Goal: Task Accomplishment & Management: Use online tool/utility

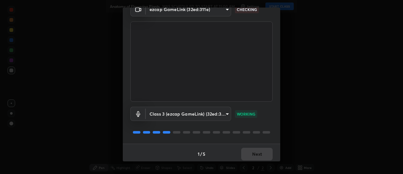
scroll to position [33, 0]
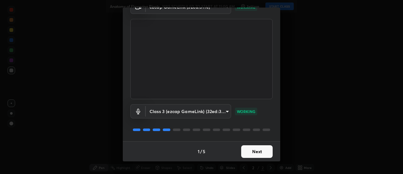
click at [255, 152] on button "Next" at bounding box center [257, 151] width 32 height 13
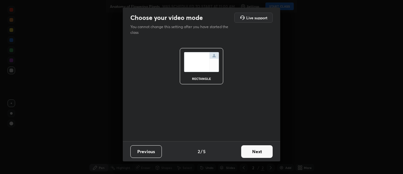
click at [257, 152] on button "Next" at bounding box center [257, 151] width 32 height 13
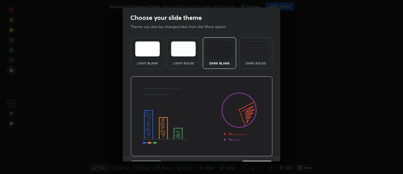
click at [259, 154] on img at bounding box center [202, 116] width 142 height 80
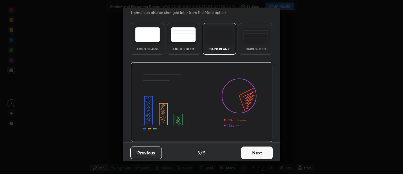
scroll to position [15, 0]
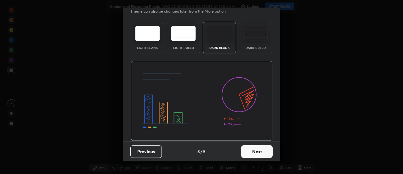
click at [258, 151] on button "Next" at bounding box center [257, 151] width 32 height 13
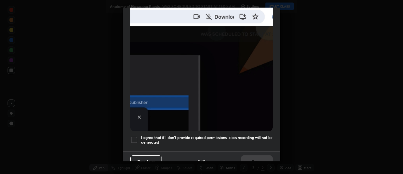
scroll to position [162, 0]
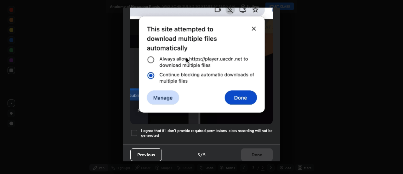
click at [135, 129] on div at bounding box center [134, 133] width 8 height 8
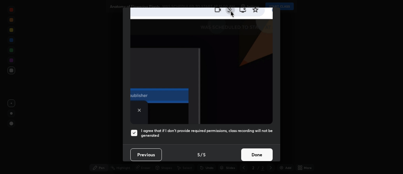
click at [252, 148] on button "Done" at bounding box center [257, 154] width 32 height 13
click at [253, 148] on button "Done" at bounding box center [257, 154] width 32 height 13
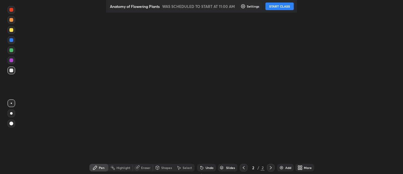
click at [301, 167] on div "More" at bounding box center [305, 168] width 19 height 8
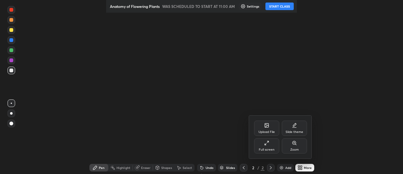
click at [268, 128] on div "Upload File" at bounding box center [266, 127] width 25 height 15
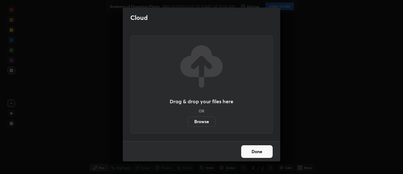
click at [204, 120] on label "Browse" at bounding box center [202, 121] width 28 height 10
click at [188, 120] on input "Browse" at bounding box center [188, 121] width 0 height 10
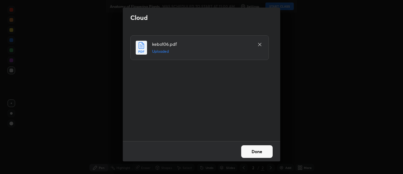
click at [260, 150] on button "Done" at bounding box center [257, 151] width 32 height 13
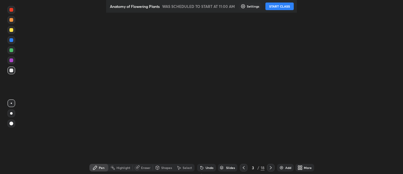
click at [270, 167] on icon at bounding box center [271, 167] width 5 height 5
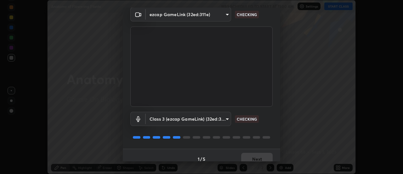
scroll to position [33, 0]
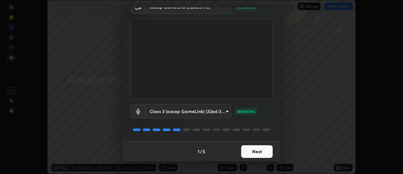
click at [253, 145] on button "Next" at bounding box center [257, 151] width 32 height 13
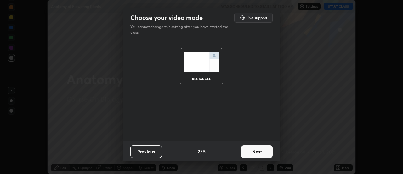
click at [252, 149] on button "Next" at bounding box center [257, 151] width 32 height 13
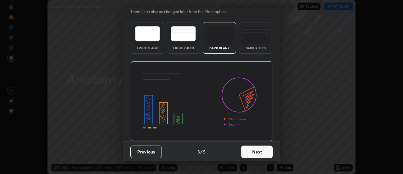
scroll to position [15, 0]
click at [249, 151] on button "Next" at bounding box center [257, 151] width 32 height 13
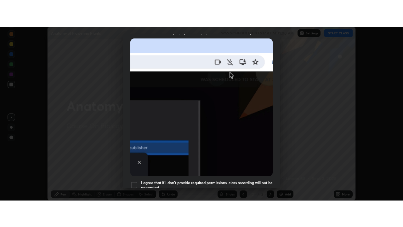
scroll to position [162, 0]
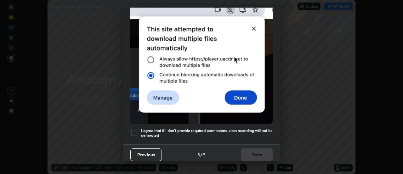
click at [134, 129] on div at bounding box center [134, 133] width 8 height 8
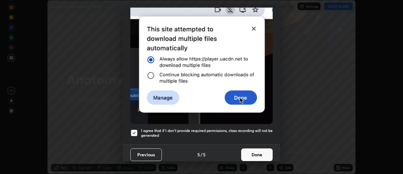
click at [249, 149] on button "Done" at bounding box center [257, 154] width 32 height 13
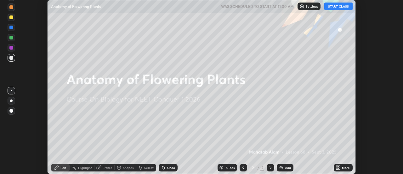
click at [337, 165] on div "More" at bounding box center [343, 168] width 19 height 8
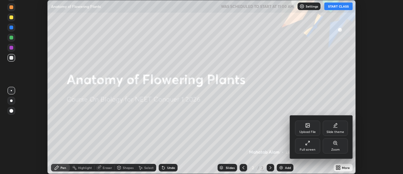
click at [309, 129] on div "Upload File" at bounding box center [307, 127] width 25 height 15
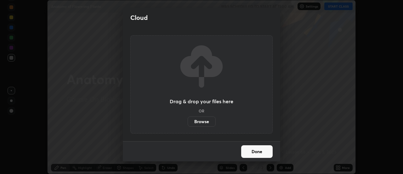
click at [204, 123] on label "Browse" at bounding box center [202, 121] width 28 height 10
click at [188, 123] on input "Browse" at bounding box center [188, 121] width 0 height 10
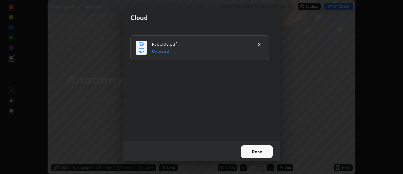
click at [258, 148] on button "Done" at bounding box center [257, 151] width 32 height 13
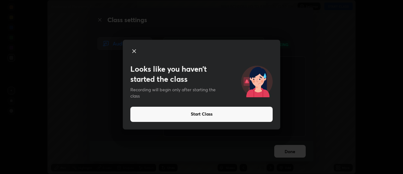
click at [135, 51] on icon at bounding box center [134, 50] width 3 height 3
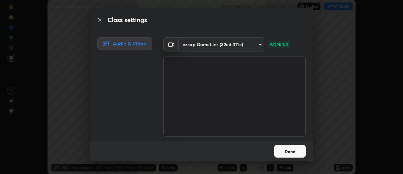
click at [294, 152] on button "Done" at bounding box center [291, 151] width 32 height 13
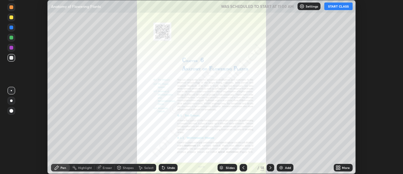
click at [243, 167] on icon at bounding box center [243, 167] width 5 height 5
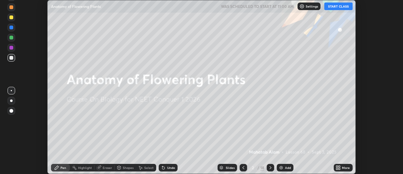
click at [338, 6] on button "START CLASS" at bounding box center [339, 7] width 28 height 8
click at [339, 169] on icon at bounding box center [338, 167] width 5 height 5
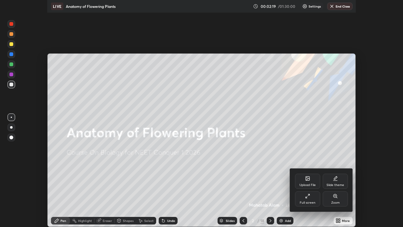
scroll to position [227, 403]
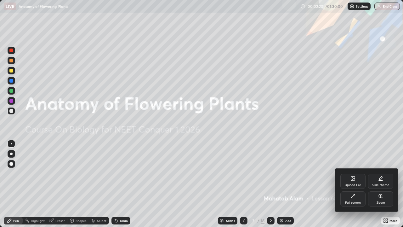
click at [292, 173] on div at bounding box center [201, 113] width 403 height 227
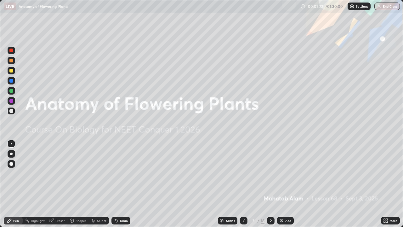
click at [258, 173] on div "/" at bounding box center [259, 221] width 2 height 4
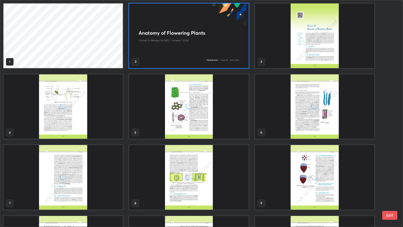
scroll to position [224, 400]
click at [312, 106] on img "grid" at bounding box center [314, 106] width 119 height 65
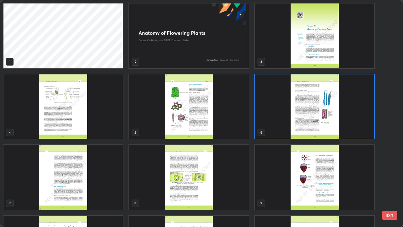
click at [312, 106] on img "grid" at bounding box center [314, 106] width 119 height 65
click at [312, 107] on img "grid" at bounding box center [314, 106] width 119 height 65
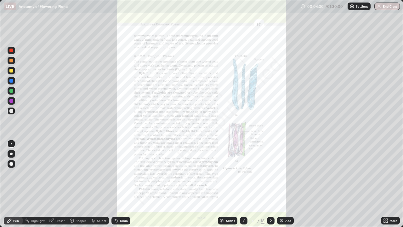
click at [385, 173] on icon at bounding box center [385, 222] width 2 height 2
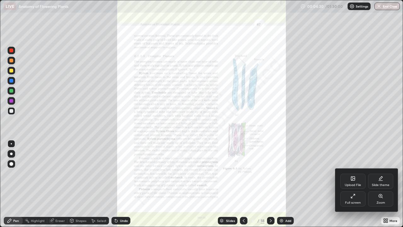
click at [381, 173] on div "Zoom" at bounding box center [380, 198] width 25 height 15
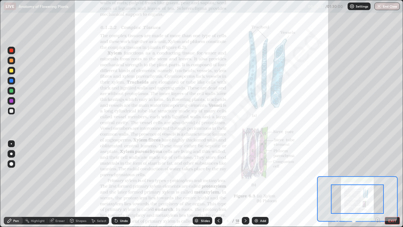
click at [360, 173] on div at bounding box center [357, 198] width 53 height 29
click at [13, 53] on div at bounding box center [12, 51] width 8 height 8
click at [61, 173] on div "Eraser" at bounding box center [57, 221] width 20 height 8
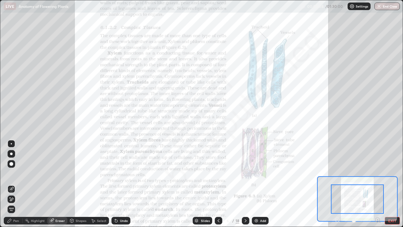
click at [12, 173] on div "Pen" at bounding box center [13, 221] width 19 height 8
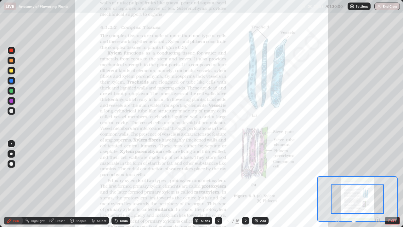
click at [58, 173] on div "Eraser" at bounding box center [59, 220] width 9 height 3
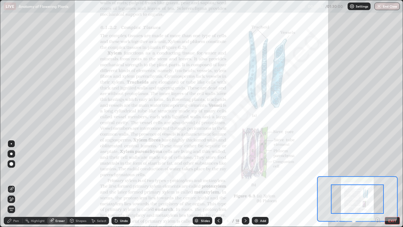
click at [17, 173] on div "Pen" at bounding box center [16, 220] width 6 height 3
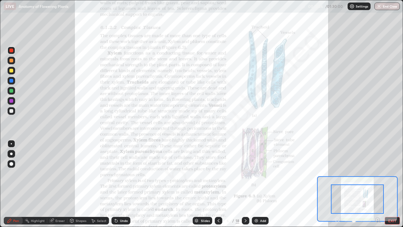
click at [256, 173] on img at bounding box center [256, 220] width 5 height 5
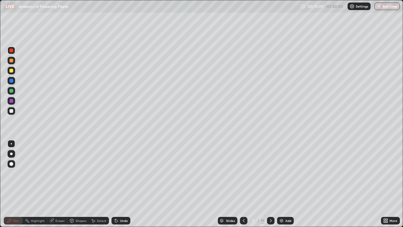
click at [11, 112] on div at bounding box center [11, 111] width 4 height 4
click at [12, 51] on div at bounding box center [11, 51] width 4 height 4
click at [13, 74] on div at bounding box center [12, 71] width 8 height 8
click at [78, 173] on div "Shapes" at bounding box center [81, 220] width 11 height 3
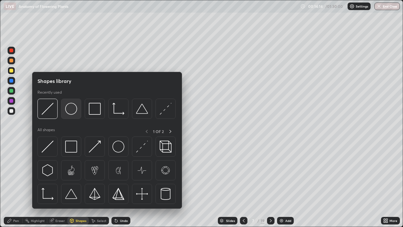
click at [73, 113] on img at bounding box center [71, 109] width 12 height 12
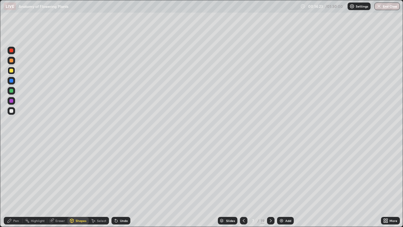
click at [96, 173] on div "Select" at bounding box center [99, 221] width 20 height 8
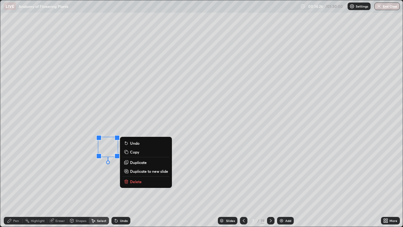
click at [78, 173] on div "0 ° Undo Copy Duplicate Duplicate to new slide Delete" at bounding box center [201, 113] width 403 height 226
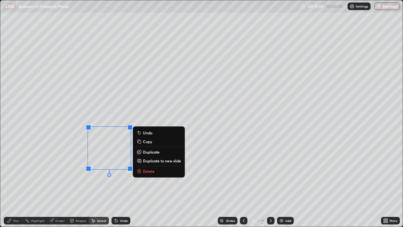
click at [148, 141] on p "Copy" at bounding box center [147, 141] width 9 height 5
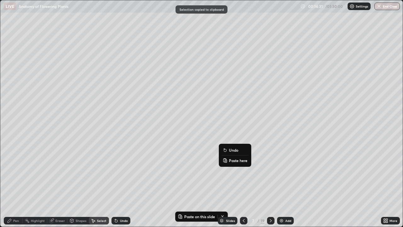
click at [231, 159] on p "Paste here" at bounding box center [238, 160] width 19 height 5
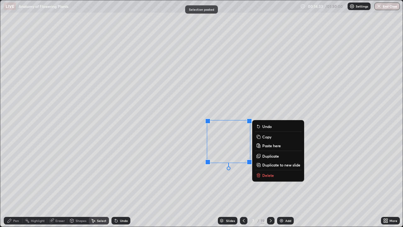
click at [160, 156] on div "0 ° Undo Copy Paste here Duplicate Duplicate to new slide Delete" at bounding box center [201, 113] width 403 height 226
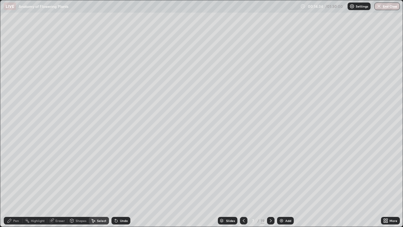
click at [14, 173] on div "Pen" at bounding box center [16, 220] width 6 height 3
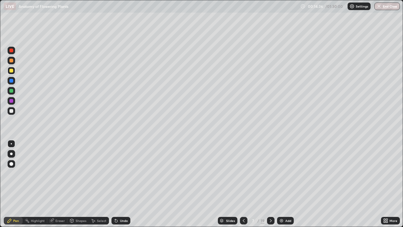
click at [99, 173] on div "Select" at bounding box center [101, 220] width 9 height 3
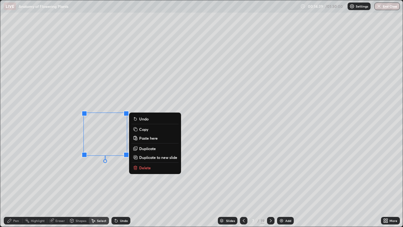
click at [108, 173] on div "0 ° Undo Copy Paste here Duplicate Duplicate to new slide Delete" at bounding box center [201, 113] width 403 height 226
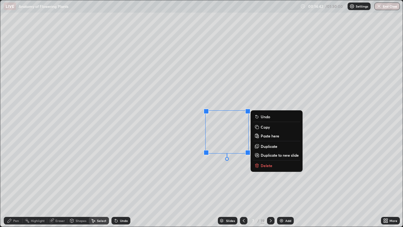
click at [177, 159] on div "0 ° Undo Copy Paste here Duplicate Duplicate to new slide Delete" at bounding box center [201, 113] width 403 height 226
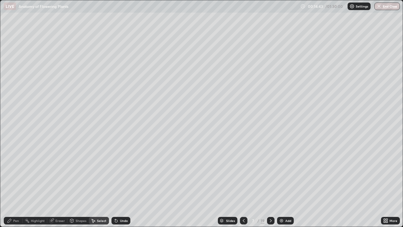
click at [14, 173] on div "Pen" at bounding box center [13, 221] width 19 height 8
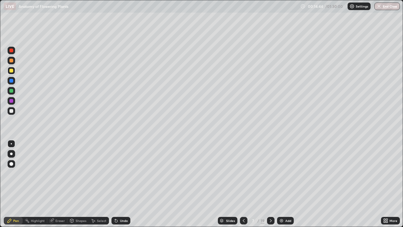
click at [13, 110] on div at bounding box center [11, 111] width 4 height 4
click at [12, 50] on div at bounding box center [11, 51] width 4 height 4
click at [12, 90] on div at bounding box center [11, 91] width 4 height 4
click at [262, 173] on div "19" at bounding box center [263, 221] width 4 height 6
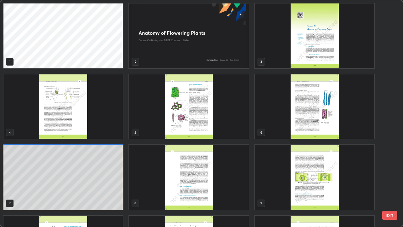
click at [310, 119] on img "grid" at bounding box center [314, 106] width 119 height 65
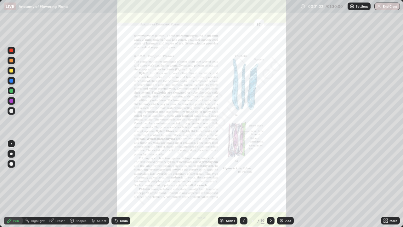
click at [270, 173] on icon at bounding box center [271, 220] width 5 height 5
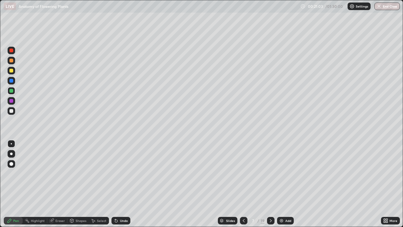
click at [271, 173] on div at bounding box center [271, 220] width 8 height 13
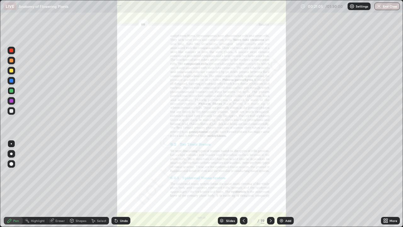
click at [386, 173] on icon at bounding box center [386, 220] width 5 height 5
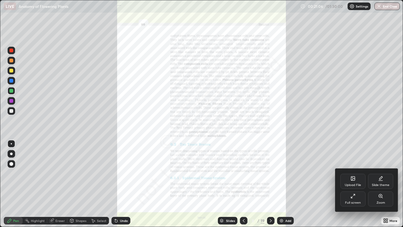
click at [381, 173] on div "Zoom" at bounding box center [381, 202] width 9 height 3
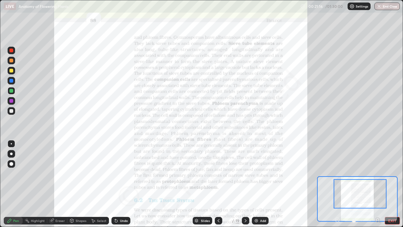
click at [12, 50] on div at bounding box center [11, 51] width 4 height 4
click at [257, 173] on img at bounding box center [256, 220] width 5 height 5
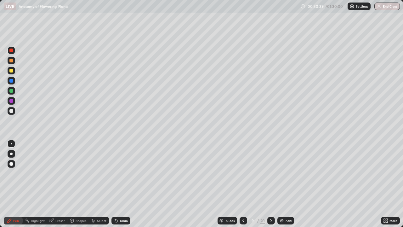
click at [14, 49] on div at bounding box center [12, 51] width 8 height 8
click at [14, 112] on div at bounding box center [12, 111] width 8 height 8
click at [11, 51] on div at bounding box center [11, 51] width 4 height 4
click at [13, 72] on div at bounding box center [11, 71] width 4 height 4
click at [11, 60] on div at bounding box center [11, 61] width 4 height 4
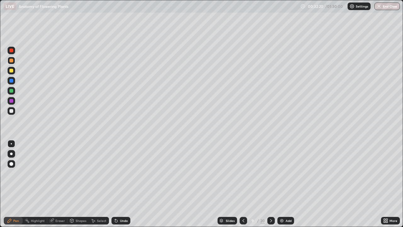
click at [261, 173] on div "20" at bounding box center [263, 221] width 4 height 6
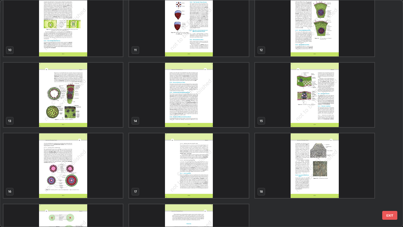
click at [329, 43] on img "grid" at bounding box center [314, 24] width 119 height 65
click at [328, 43] on div "10 11 12 13 14 15 16 17 18 19 20" at bounding box center [196, 113] width 392 height 226
click at [328, 42] on div "10 11 12 13 14 15 16 17 18 19 20" at bounding box center [196, 113] width 392 height 226
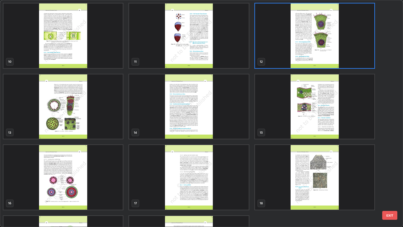
click at [326, 51] on img "grid" at bounding box center [314, 35] width 119 height 65
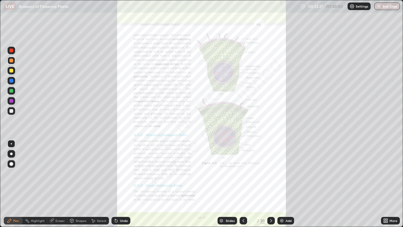
click at [326, 52] on img "grid" at bounding box center [314, 35] width 119 height 65
click at [327, 52] on img "grid" at bounding box center [314, 35] width 119 height 65
click at [385, 173] on icon at bounding box center [385, 220] width 2 height 2
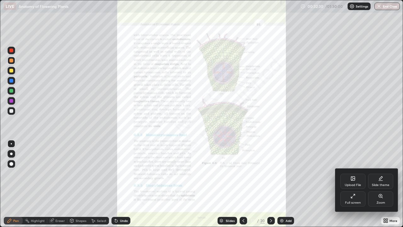
click at [382, 173] on icon at bounding box center [381, 196] width 5 height 5
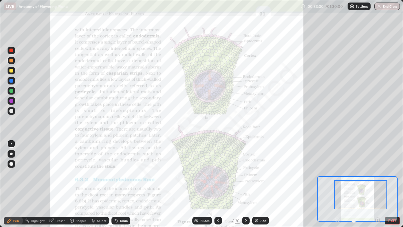
click at [235, 173] on div "20" at bounding box center [237, 221] width 4 height 6
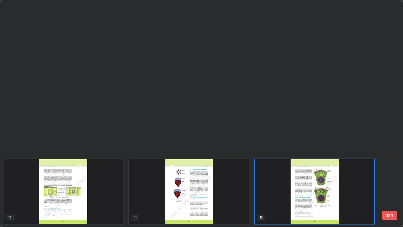
scroll to position [269, 0]
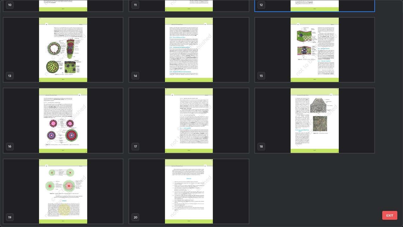
click at [316, 56] on img "grid" at bounding box center [314, 50] width 119 height 65
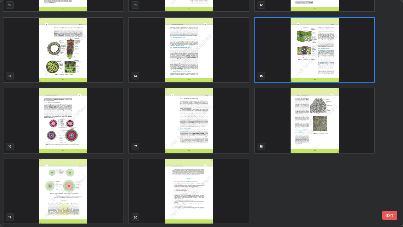
click at [315, 55] on img "grid" at bounding box center [314, 50] width 119 height 65
click at [312, 56] on img "grid" at bounding box center [314, 50] width 119 height 65
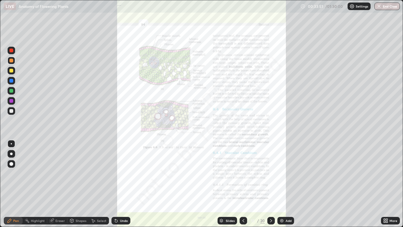
click at [258, 173] on div "/" at bounding box center [259, 221] width 2 height 4
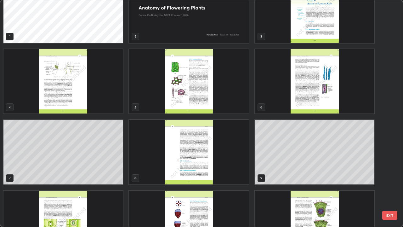
scroll to position [0, 0]
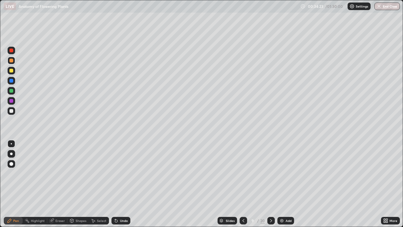
click at [12, 81] on div at bounding box center [11, 81] width 4 height 4
click at [11, 73] on div at bounding box center [12, 71] width 8 height 8
click at [101, 173] on div "Select" at bounding box center [101, 220] width 9 height 3
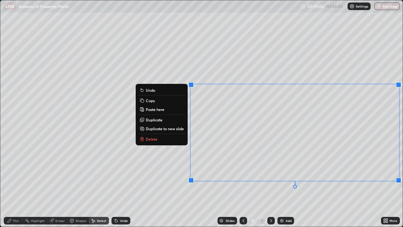
click at [137, 170] on div "0 ° Undo Copy Paste here Duplicate Duplicate to new slide Delete" at bounding box center [201, 113] width 403 height 226
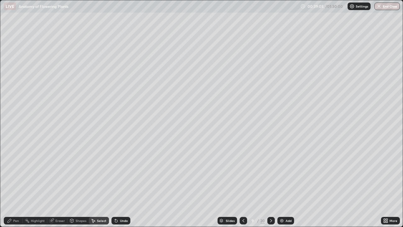
click at [61, 173] on div "Eraser" at bounding box center [59, 220] width 9 height 3
click at [16, 173] on div "Pen" at bounding box center [16, 220] width 6 height 3
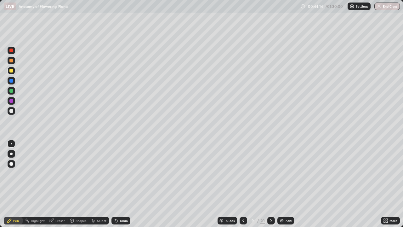
click at [282, 173] on img at bounding box center [282, 220] width 5 height 5
click at [10, 50] on div at bounding box center [11, 51] width 4 height 4
click at [11, 154] on div at bounding box center [11, 154] width 3 height 3
click at [13, 91] on div at bounding box center [11, 91] width 4 height 4
click at [61, 173] on div "Eraser" at bounding box center [59, 220] width 9 height 3
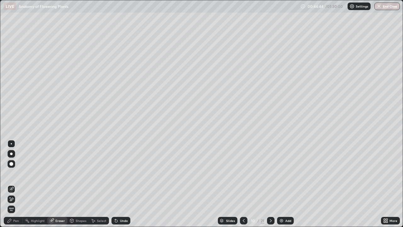
click at [11, 173] on icon at bounding box center [11, 199] width 5 height 5
click at [122, 173] on div "Undo" at bounding box center [124, 220] width 8 height 3
click at [13, 173] on div "Pen" at bounding box center [16, 220] width 6 height 3
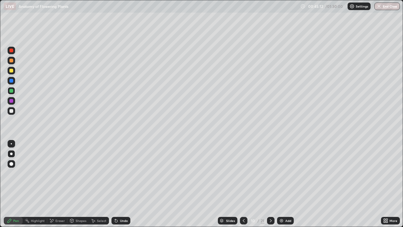
click at [12, 70] on div at bounding box center [11, 71] width 4 height 4
click at [13, 62] on div at bounding box center [12, 61] width 8 height 8
click at [14, 111] on div at bounding box center [12, 111] width 8 height 8
click at [11, 144] on div at bounding box center [11, 143] width 1 height 1
click at [9, 100] on div at bounding box center [11, 101] width 4 height 4
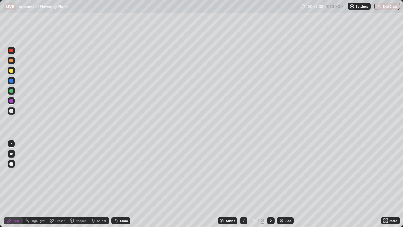
click at [13, 101] on div at bounding box center [11, 101] width 4 height 4
click at [12, 92] on div at bounding box center [11, 91] width 4 height 4
click at [11, 154] on div at bounding box center [11, 154] width 3 height 3
click at [12, 101] on div at bounding box center [11, 101] width 4 height 4
click at [11, 144] on div at bounding box center [11, 143] width 1 height 1
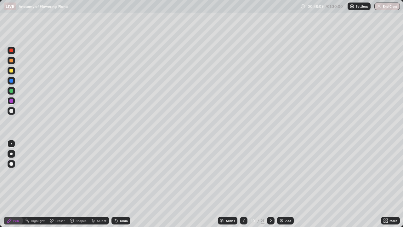
click at [10, 81] on div at bounding box center [11, 81] width 4 height 4
click at [14, 108] on div at bounding box center [12, 111] width 8 height 8
click at [11, 91] on div at bounding box center [11, 91] width 4 height 4
click at [11, 154] on div at bounding box center [11, 154] width 3 height 3
click at [12, 166] on div at bounding box center [12, 164] width 8 height 8
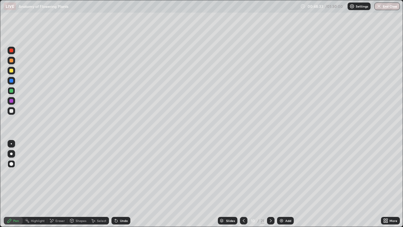
click at [11, 144] on div at bounding box center [11, 143] width 1 height 1
click at [11, 112] on div at bounding box center [11, 111] width 4 height 4
click at [283, 173] on img at bounding box center [281, 220] width 5 height 5
click at [12, 91] on div at bounding box center [11, 91] width 4 height 4
click at [12, 101] on div at bounding box center [11, 101] width 4 height 4
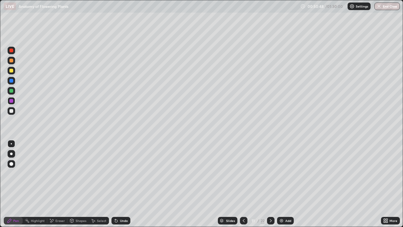
click at [14, 89] on div at bounding box center [12, 91] width 8 height 8
click at [14, 102] on div at bounding box center [12, 101] width 8 height 8
click at [246, 173] on div at bounding box center [244, 221] width 8 height 8
click at [270, 173] on icon at bounding box center [271, 220] width 5 height 5
click at [99, 173] on div "Select" at bounding box center [101, 220] width 9 height 3
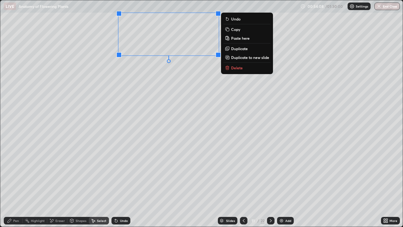
click at [136, 102] on div "0 ° Undo Copy Paste here Duplicate Duplicate to new slide Delete" at bounding box center [201, 113] width 403 height 226
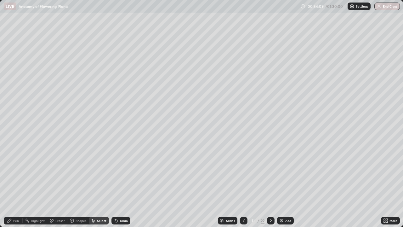
click at [14, 173] on div "Pen" at bounding box center [13, 221] width 19 height 8
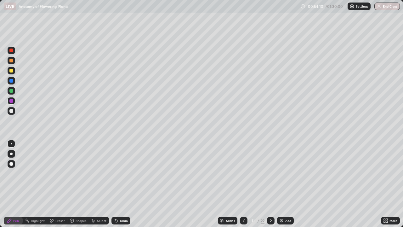
click at [12, 111] on div at bounding box center [11, 111] width 4 height 4
click at [11, 144] on div at bounding box center [11, 143] width 1 height 1
click at [12, 91] on div at bounding box center [11, 91] width 4 height 4
click at [11, 154] on div at bounding box center [11, 154] width 3 height 3
click at [242, 173] on icon at bounding box center [243, 220] width 5 height 5
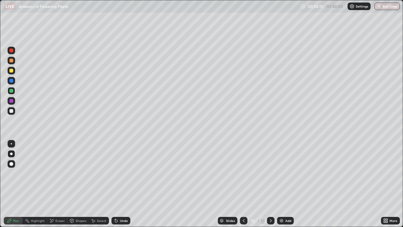
click at [271, 173] on icon at bounding box center [271, 220] width 5 height 5
click at [270, 173] on icon at bounding box center [271, 220] width 5 height 5
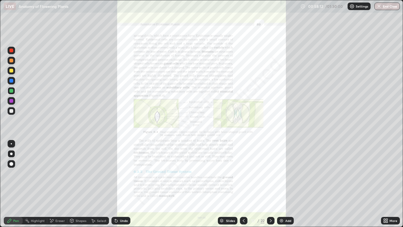
click at [243, 173] on icon at bounding box center [243, 220] width 5 height 5
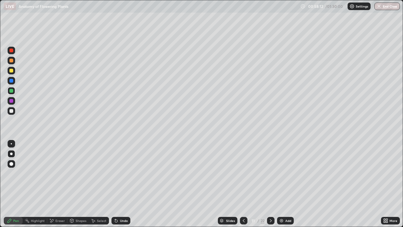
click at [270, 173] on icon at bounding box center [271, 220] width 5 height 5
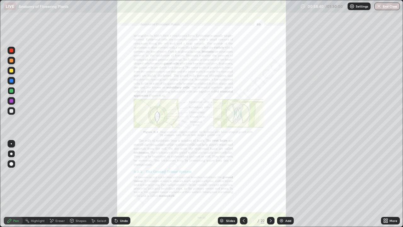
click at [270, 173] on icon at bounding box center [271, 220] width 5 height 5
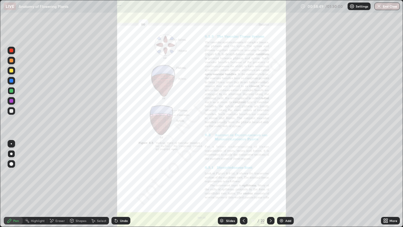
click at [386, 173] on icon at bounding box center [385, 220] width 2 height 2
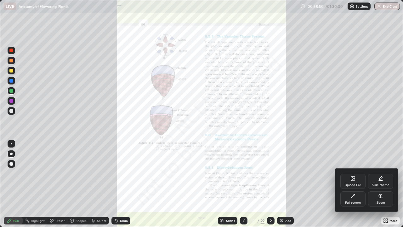
click at [377, 173] on div "Zoom" at bounding box center [380, 198] width 25 height 15
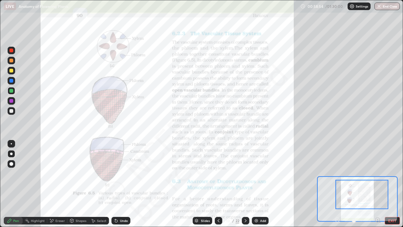
click at [12, 52] on div at bounding box center [11, 51] width 4 height 4
click at [11, 144] on div at bounding box center [11, 143] width 1 height 1
click at [10, 90] on div at bounding box center [11, 91] width 4 height 4
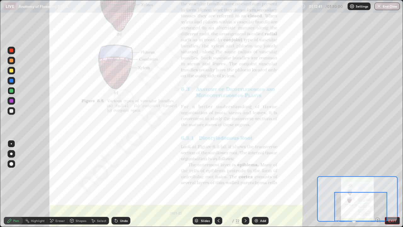
click at [245, 173] on icon at bounding box center [245, 220] width 5 height 5
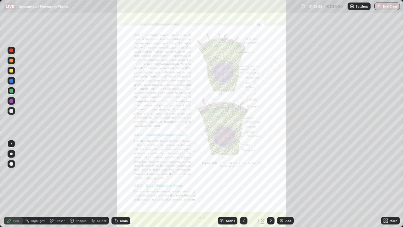
click at [387, 173] on icon at bounding box center [387, 222] width 2 height 2
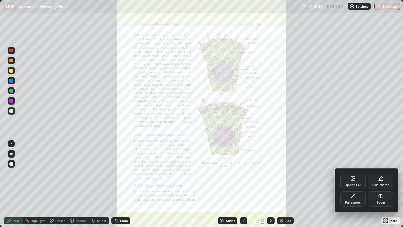
click at [383, 173] on div "Zoom" at bounding box center [380, 198] width 25 height 15
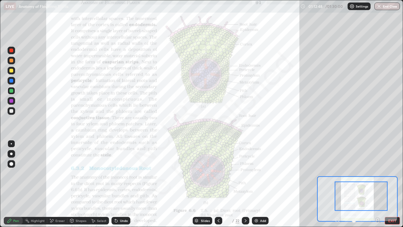
click at [59, 173] on div "Eraser" at bounding box center [59, 220] width 9 height 3
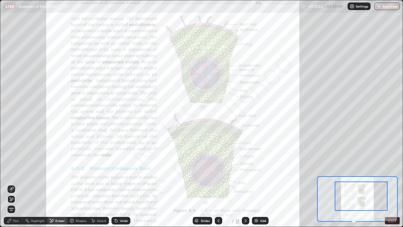
click at [10, 173] on div at bounding box center [12, 189] width 8 height 8
click at [16, 173] on div "Pen" at bounding box center [16, 220] width 6 height 3
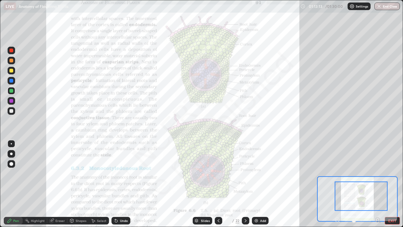
click at [11, 144] on div at bounding box center [11, 143] width 1 height 1
click at [11, 50] on div at bounding box center [11, 51] width 4 height 4
click at [259, 173] on div "Add" at bounding box center [260, 221] width 17 height 8
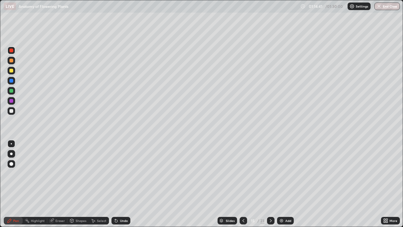
click at [97, 173] on div "Select" at bounding box center [101, 220] width 9 height 3
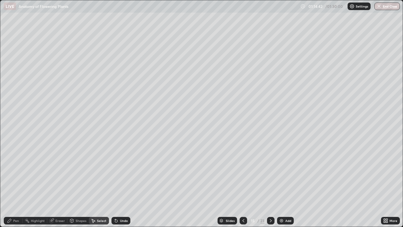
click at [57, 173] on div "Eraser" at bounding box center [59, 220] width 9 height 3
click at [99, 173] on div "Select" at bounding box center [101, 220] width 9 height 3
click at [80, 173] on div "Shapes" at bounding box center [81, 220] width 11 height 3
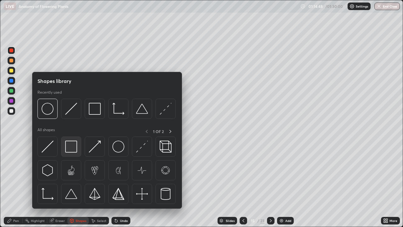
click at [74, 146] on img at bounding box center [71, 147] width 12 height 12
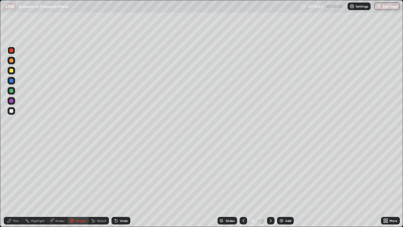
click at [99, 173] on div "Select" at bounding box center [101, 220] width 9 height 3
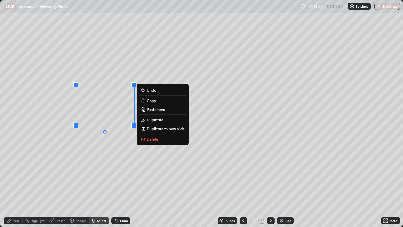
click at [176, 158] on div "0 ° Undo Copy Paste here Duplicate Duplicate to new slide Delete" at bounding box center [201, 113] width 403 height 226
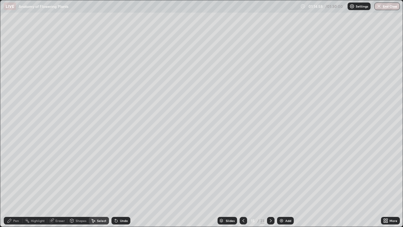
click at [78, 173] on div "Shapes" at bounding box center [81, 220] width 11 height 3
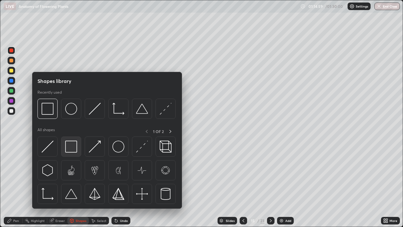
click at [72, 147] on img at bounding box center [71, 147] width 12 height 12
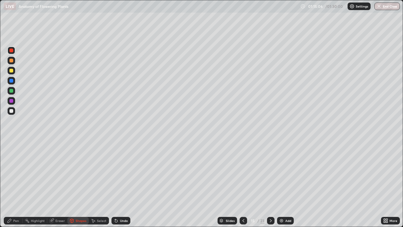
click at [101, 173] on div "Select" at bounding box center [101, 220] width 9 height 3
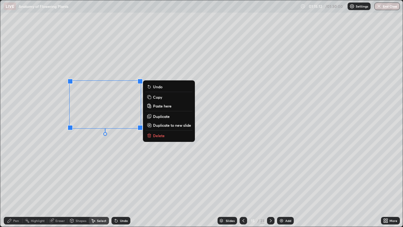
click at [139, 157] on div "0 ° Undo Copy Paste here Duplicate Duplicate to new slide Delete" at bounding box center [201, 113] width 403 height 226
click at [159, 98] on p "Copy" at bounding box center [157, 97] width 9 height 5
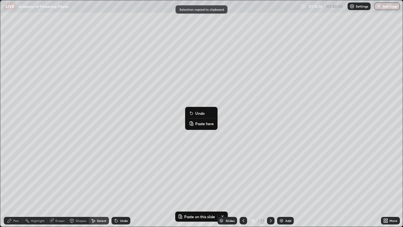
click at [200, 123] on p "Paste here" at bounding box center [204, 123] width 19 height 5
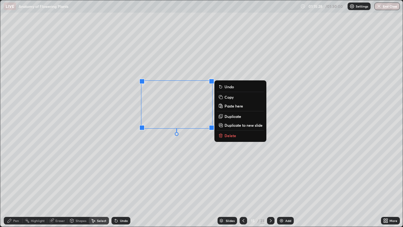
click at [229, 97] on p "Copy" at bounding box center [229, 97] width 9 height 5
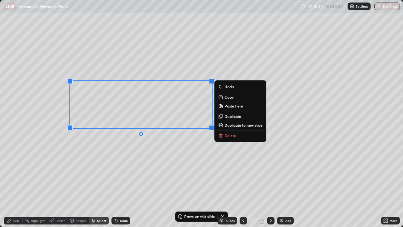
click at [229, 97] on p "Copy" at bounding box center [229, 97] width 9 height 5
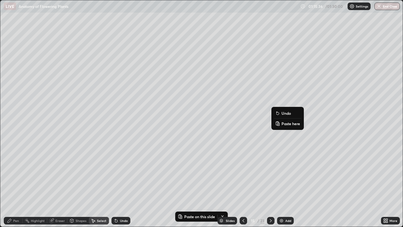
click at [289, 124] on p "Paste here" at bounding box center [291, 123] width 19 height 5
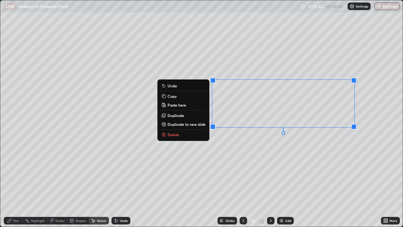
click at [218, 164] on div "0 ° Undo Copy Paste here Duplicate Duplicate to new slide Delete" at bounding box center [201, 113] width 403 height 226
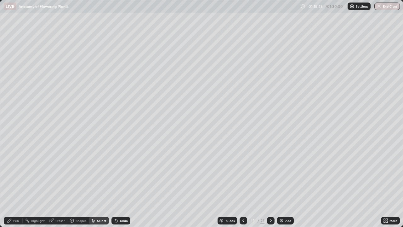
click at [14, 173] on div "Pen" at bounding box center [16, 220] width 6 height 3
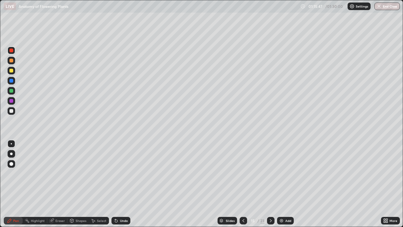
click at [60, 173] on div "Eraser" at bounding box center [59, 220] width 9 height 3
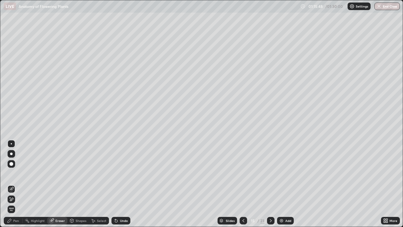
click at [11, 173] on icon at bounding box center [11, 199] width 5 height 5
click at [12, 173] on div at bounding box center [12, 189] width 8 height 8
click at [17, 173] on div "Pen" at bounding box center [16, 220] width 6 height 3
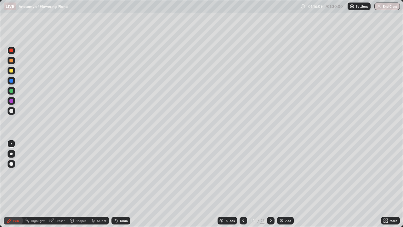
click at [10, 111] on div at bounding box center [11, 111] width 4 height 4
click at [10, 102] on div at bounding box center [11, 101] width 4 height 4
click at [10, 72] on div at bounding box center [11, 71] width 4 height 4
click at [11, 92] on div at bounding box center [11, 91] width 4 height 4
click at [12, 91] on div at bounding box center [11, 91] width 4 height 4
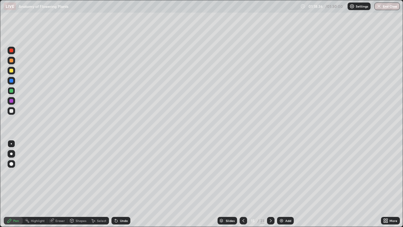
click at [11, 82] on div at bounding box center [11, 81] width 4 height 4
click at [11, 61] on div at bounding box center [11, 61] width 4 height 4
click at [13, 80] on div at bounding box center [11, 81] width 4 height 4
click at [243, 173] on icon at bounding box center [243, 220] width 5 height 5
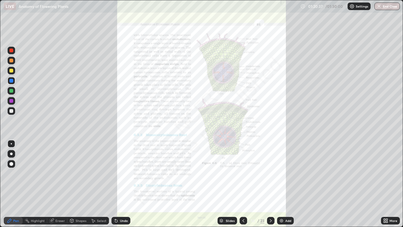
click at [385, 173] on icon at bounding box center [385, 220] width 2 height 2
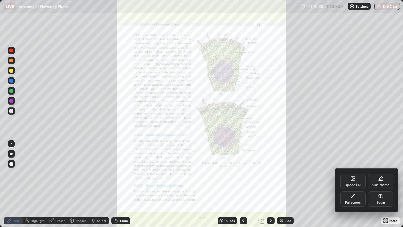
click at [384, 173] on div "Zoom" at bounding box center [380, 198] width 25 height 15
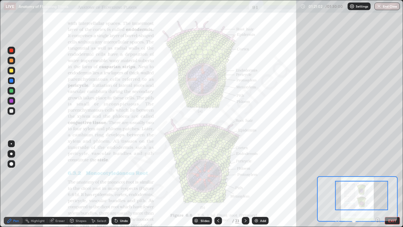
click at [60, 173] on div "Eraser" at bounding box center [59, 220] width 9 height 3
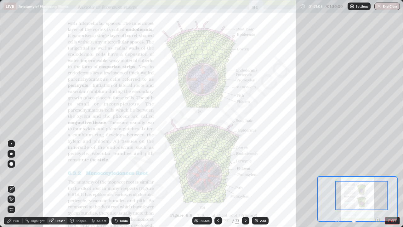
click at [14, 173] on div "Pen" at bounding box center [16, 220] width 6 height 3
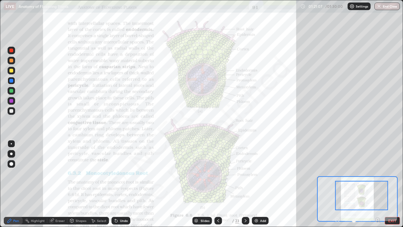
click at [11, 49] on div at bounding box center [11, 51] width 4 height 4
click at [11, 144] on div at bounding box center [11, 143] width 1 height 1
click at [334, 7] on div "/ 01:30:00" at bounding box center [335, 6] width 20 height 4
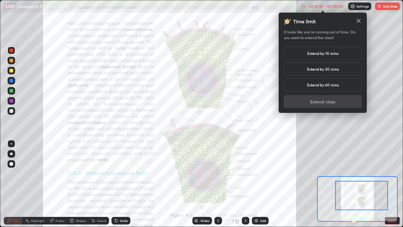
click at [341, 54] on div "Extend by 10 mins" at bounding box center [323, 53] width 78 height 13
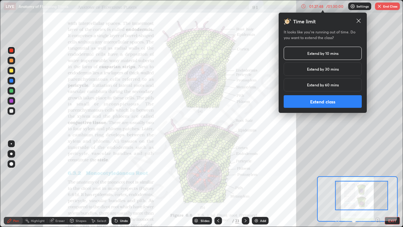
click at [326, 106] on button "Extend class" at bounding box center [323, 101] width 78 height 13
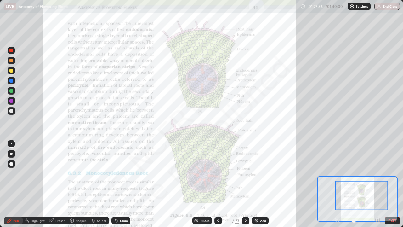
click at [218, 173] on icon at bounding box center [218, 220] width 5 height 5
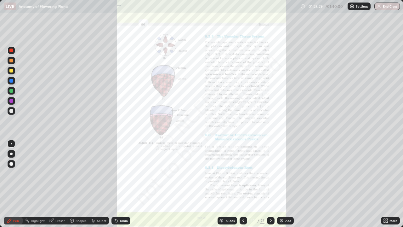
click at [270, 173] on icon at bounding box center [271, 220] width 5 height 5
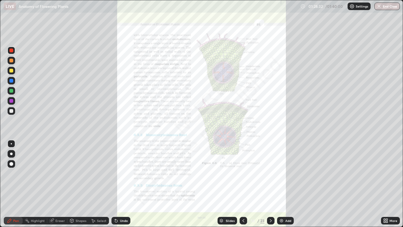
click at [385, 173] on icon at bounding box center [385, 222] width 2 height 2
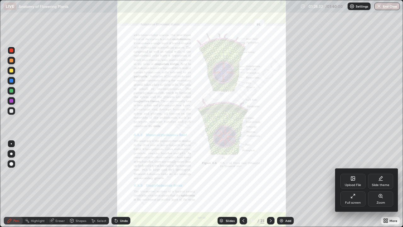
click at [382, 173] on div "Zoom" at bounding box center [380, 198] width 25 height 15
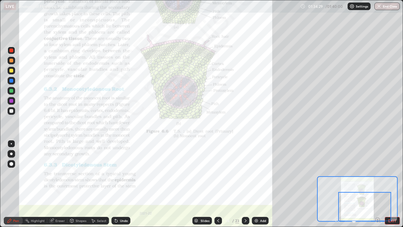
click at [246, 173] on icon at bounding box center [245, 220] width 5 height 5
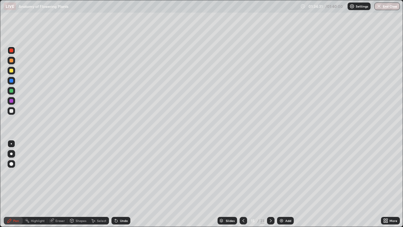
click at [268, 173] on div at bounding box center [271, 221] width 8 height 8
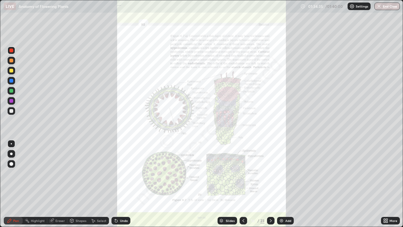
click at [384, 173] on icon at bounding box center [385, 222] width 2 height 2
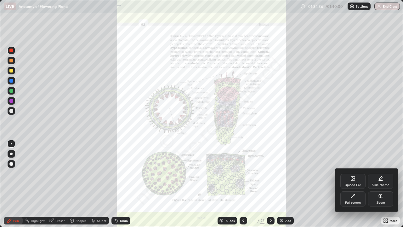
click at [381, 173] on div "Zoom" at bounding box center [381, 202] width 9 height 3
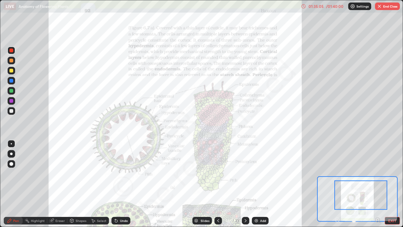
click at [328, 6] on div "/ 01:40:00" at bounding box center [335, 6] width 20 height 4
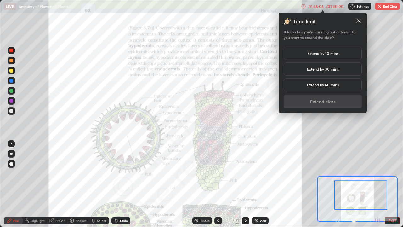
click at [337, 55] on h5 "Extend by 10 mins" at bounding box center [323, 53] width 31 height 6
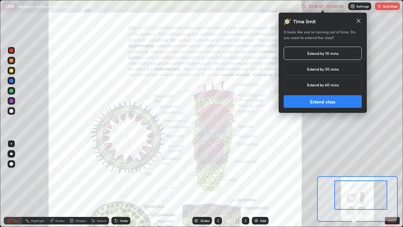
click at [328, 101] on button "Extend class" at bounding box center [323, 101] width 78 height 13
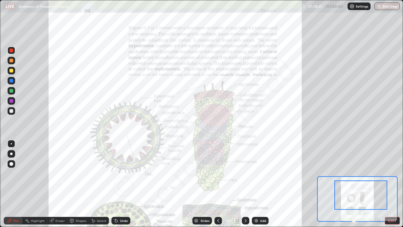
click at [11, 72] on div at bounding box center [11, 71] width 4 height 4
click at [10, 91] on div at bounding box center [11, 91] width 4 height 4
click at [12, 101] on div at bounding box center [11, 101] width 4 height 4
click at [12, 80] on div at bounding box center [11, 81] width 4 height 4
click at [218, 173] on icon at bounding box center [218, 220] width 5 height 5
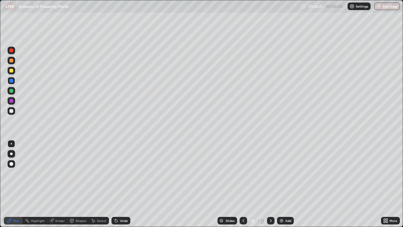
click at [245, 173] on div at bounding box center [244, 221] width 8 height 8
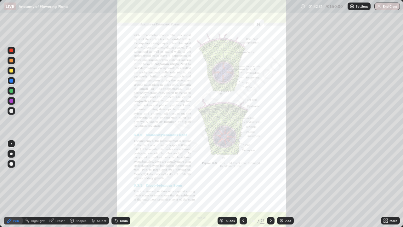
click at [270, 173] on icon at bounding box center [271, 220] width 5 height 5
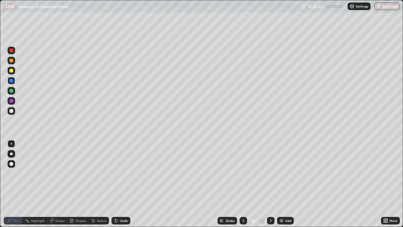
click at [273, 173] on div at bounding box center [271, 221] width 8 height 8
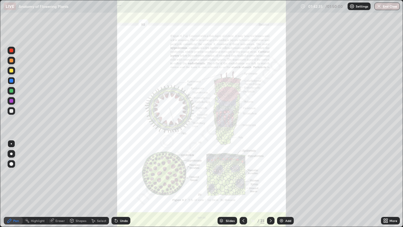
click at [385, 173] on icon at bounding box center [385, 220] width 2 height 2
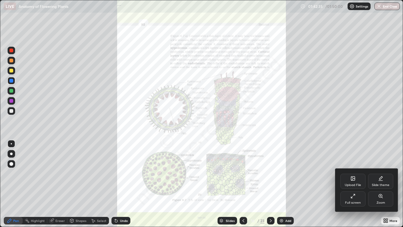
click at [380, 173] on div "Zoom" at bounding box center [381, 202] width 9 height 3
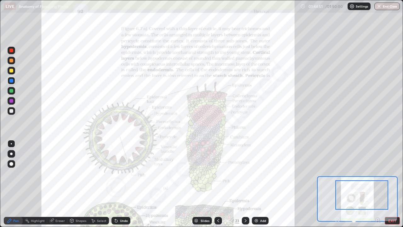
click at [245, 173] on icon at bounding box center [245, 220] width 5 height 5
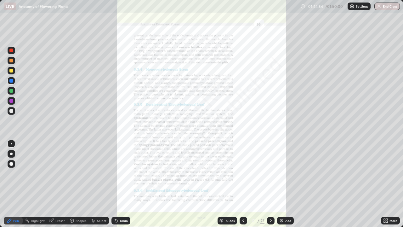
click at [386, 173] on icon at bounding box center [387, 220] width 2 height 2
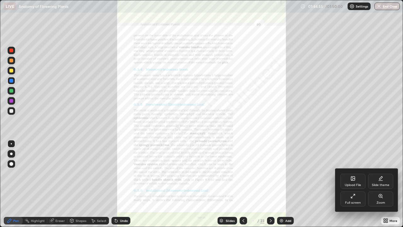
click at [383, 173] on div "Zoom" at bounding box center [380, 198] width 25 height 15
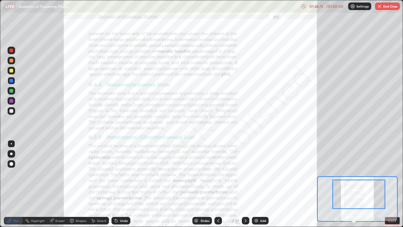
click at [218, 173] on icon at bounding box center [218, 220] width 5 height 5
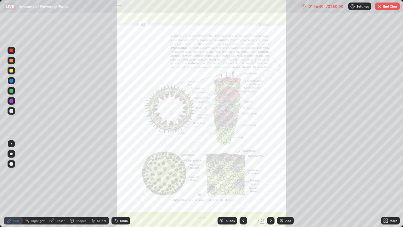
click at [270, 173] on icon at bounding box center [271, 220] width 2 height 3
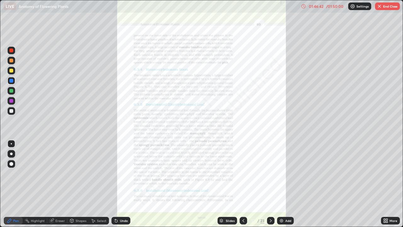
click at [388, 173] on icon at bounding box center [387, 220] width 2 height 2
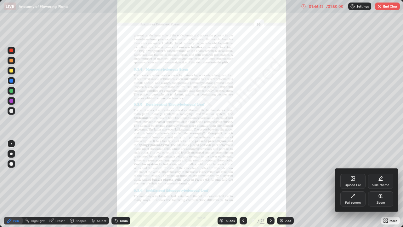
click at [385, 173] on div "Zoom" at bounding box center [380, 198] width 25 height 15
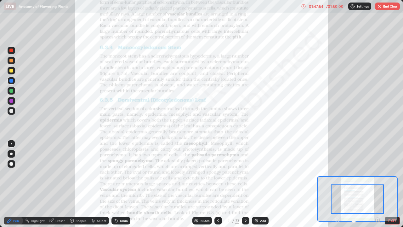
click at [217, 173] on icon at bounding box center [218, 220] width 5 height 5
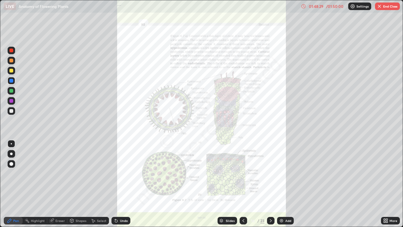
click at [382, 8] on button "End Class" at bounding box center [387, 7] width 25 height 8
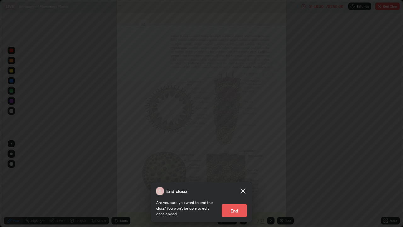
click at [235, 173] on button "End" at bounding box center [234, 210] width 25 height 13
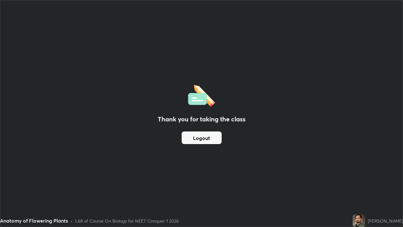
click at [205, 141] on button "Logout" at bounding box center [202, 137] width 40 height 13
